Goal: Check status: Check status

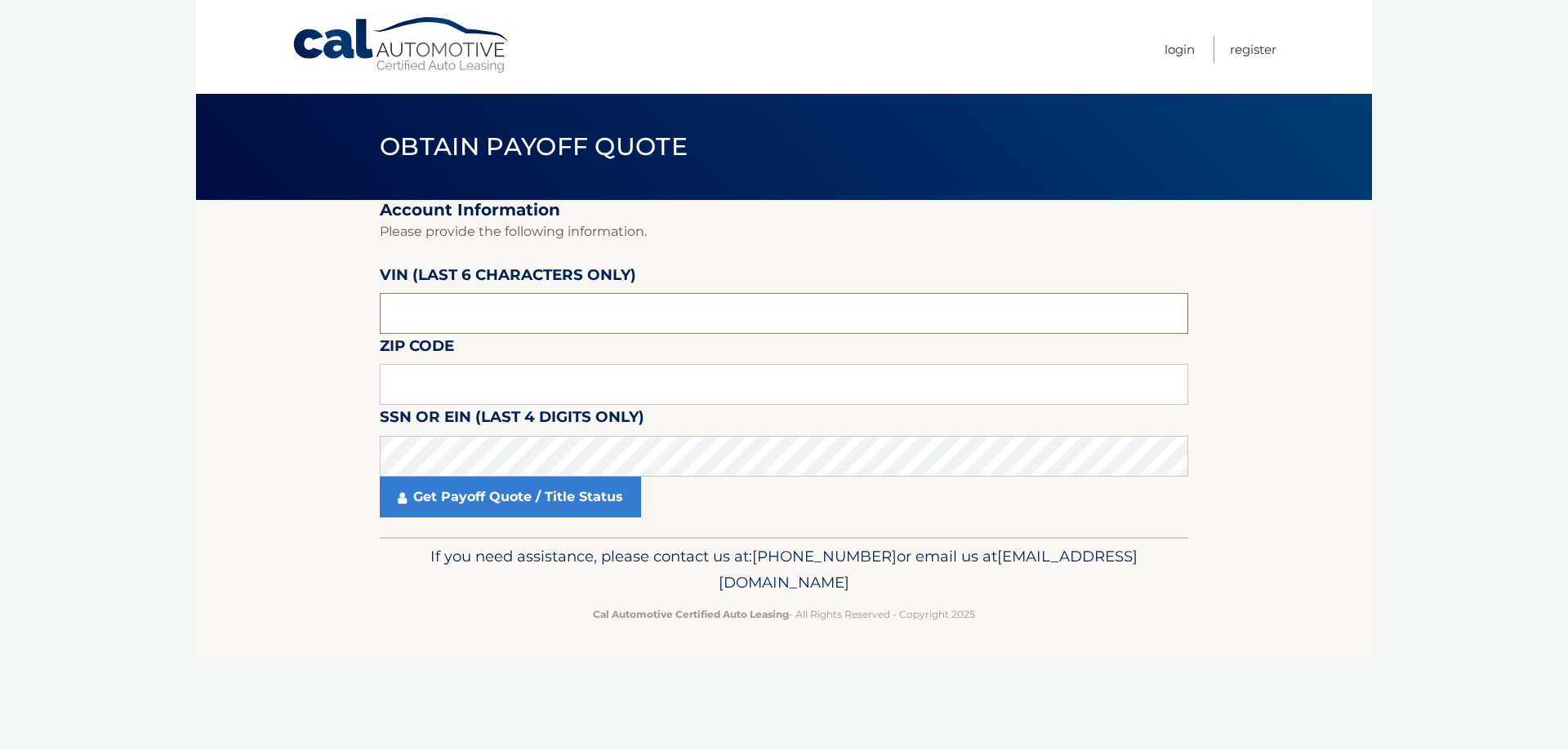
click at [652, 295] on input "text" at bounding box center [784, 313] width 808 height 41
type input "622561"
click at [545, 390] on input "text" at bounding box center [784, 384] width 808 height 41
type input "07866"
click button "For Originating Dealer" at bounding box center [0, 0] width 0 height 0
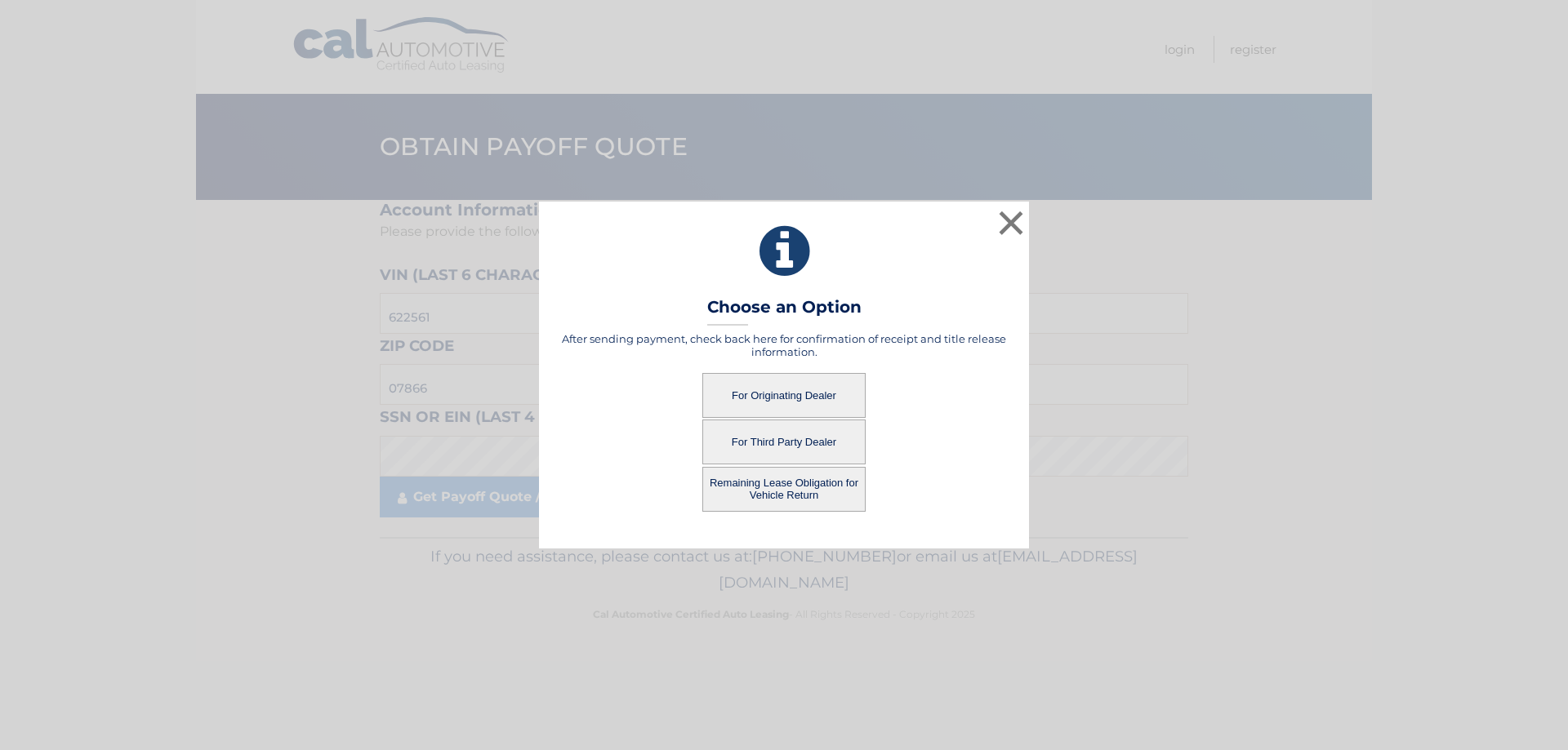
click at [805, 441] on button "For Third Party Dealer" at bounding box center [784, 442] width 164 height 45
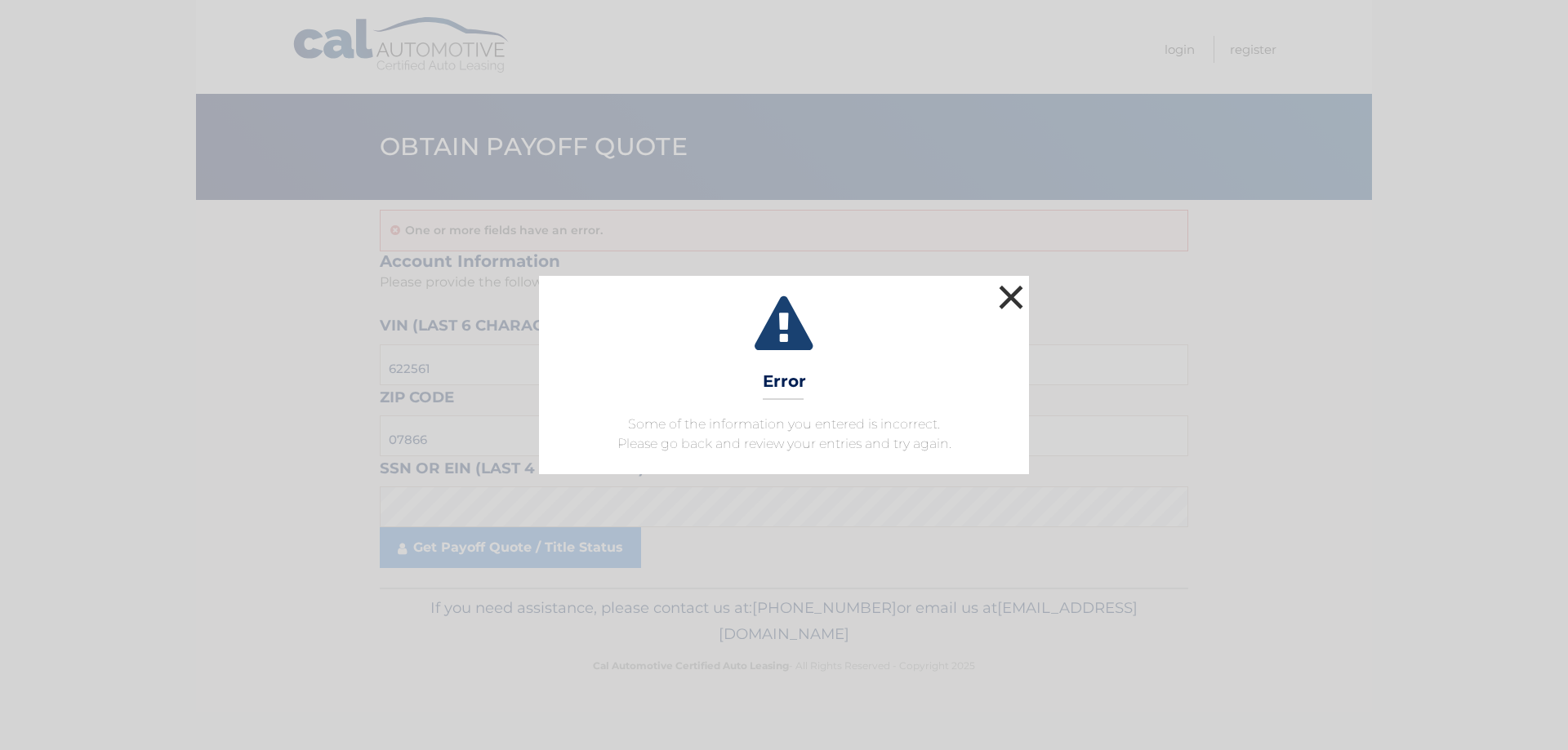
click at [1012, 304] on button "×" at bounding box center [1011, 297] width 33 height 33
